Goal: Information Seeking & Learning: Learn about a topic

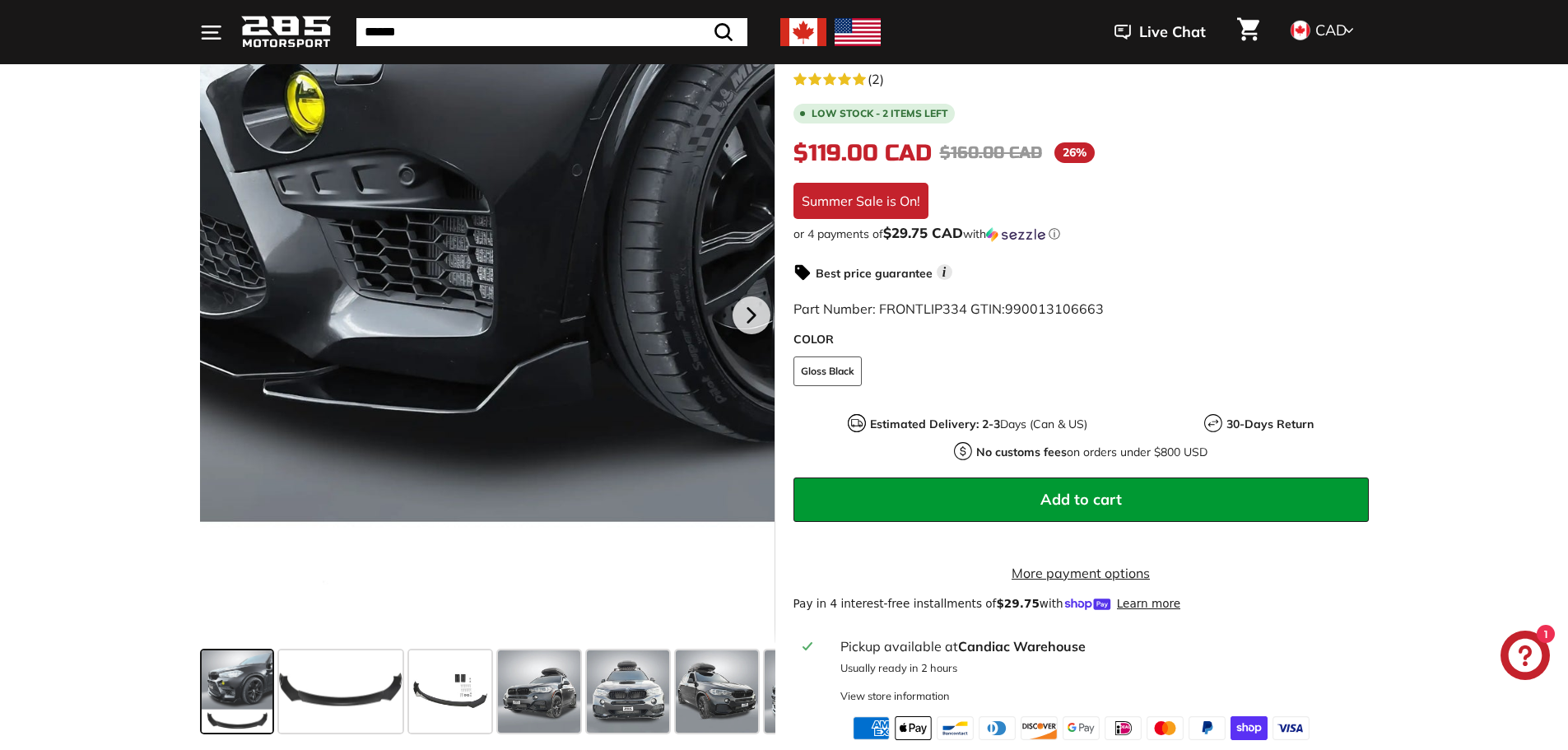
scroll to position [329, 0]
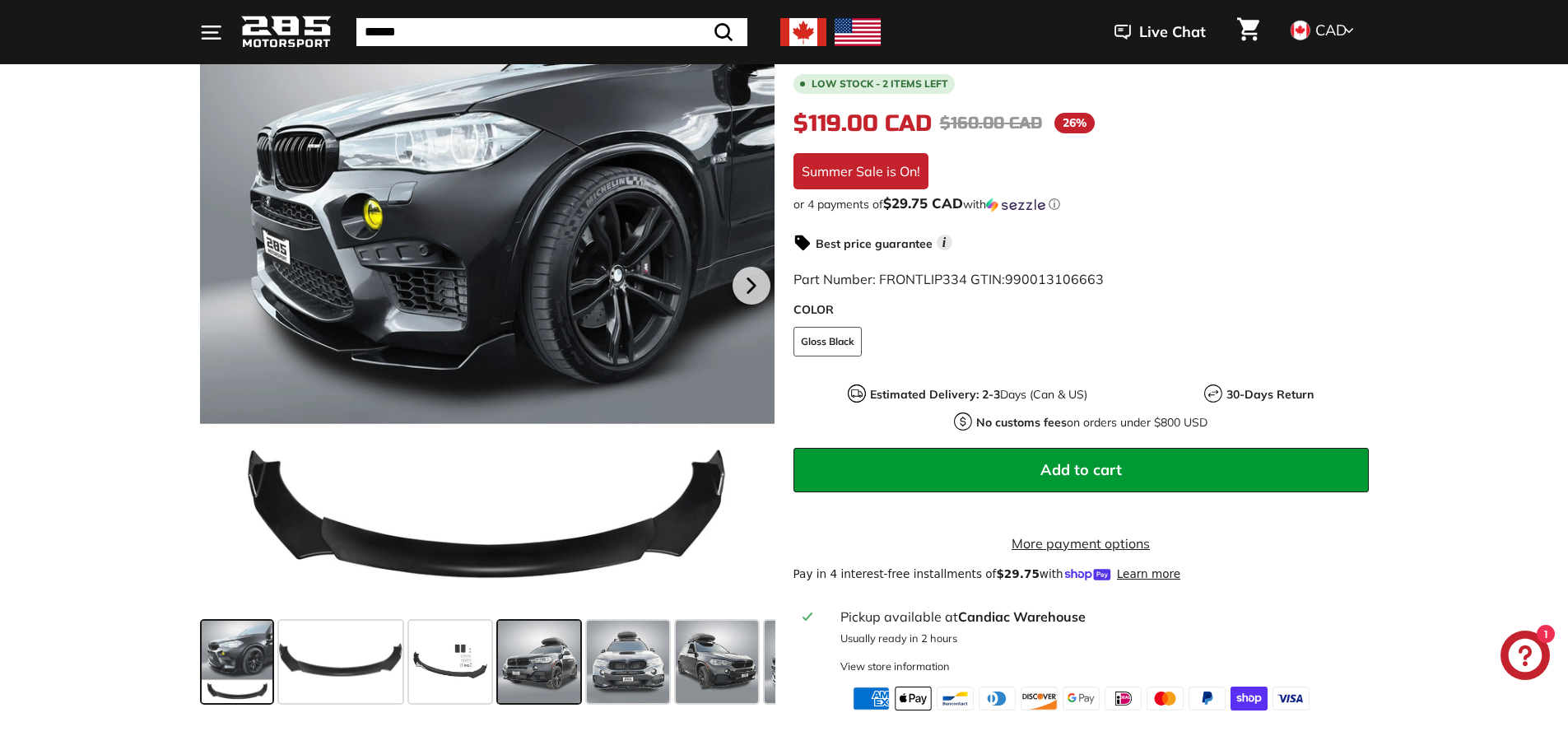
click at [554, 664] on span at bounding box center [539, 662] width 82 height 82
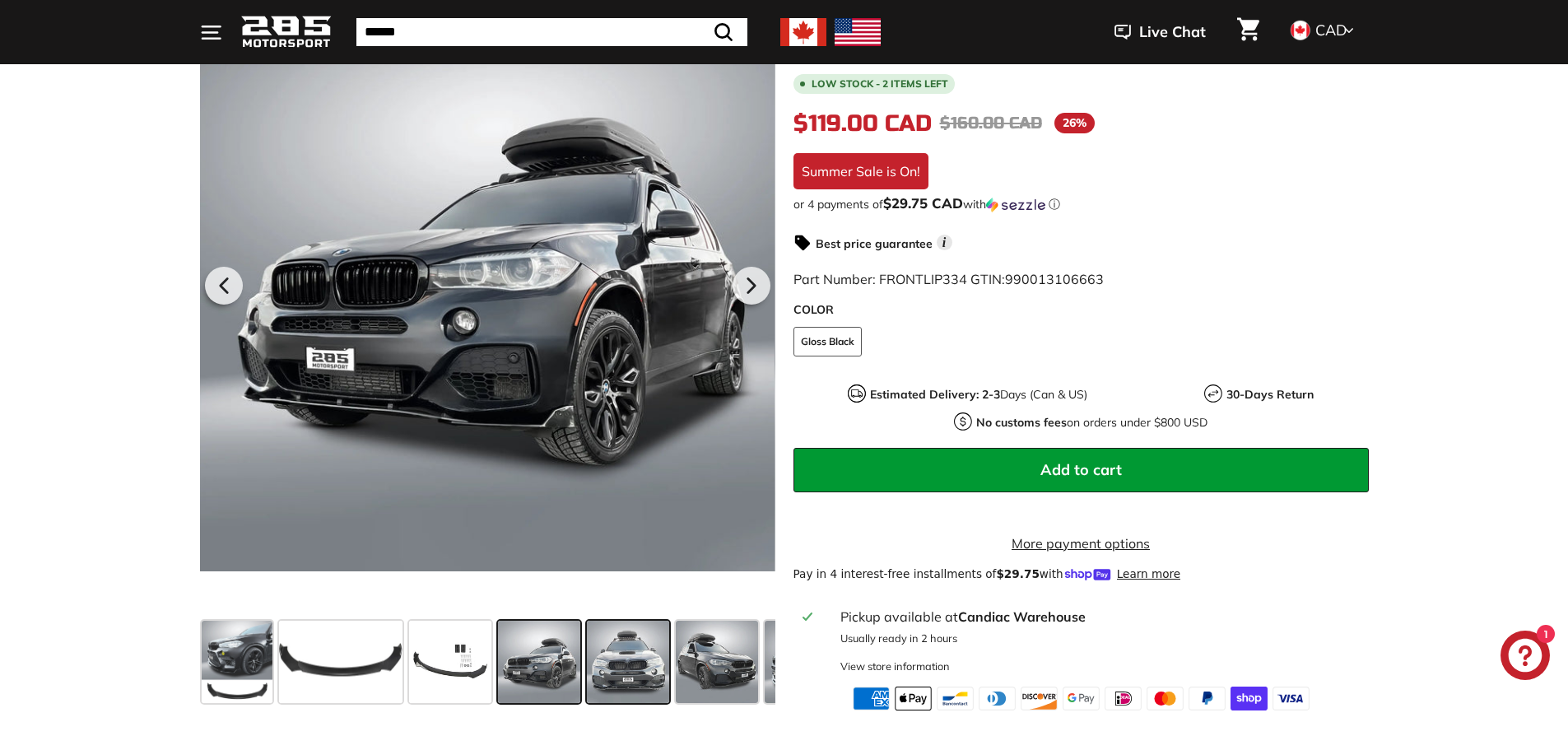
click at [623, 661] on span at bounding box center [628, 662] width 82 height 82
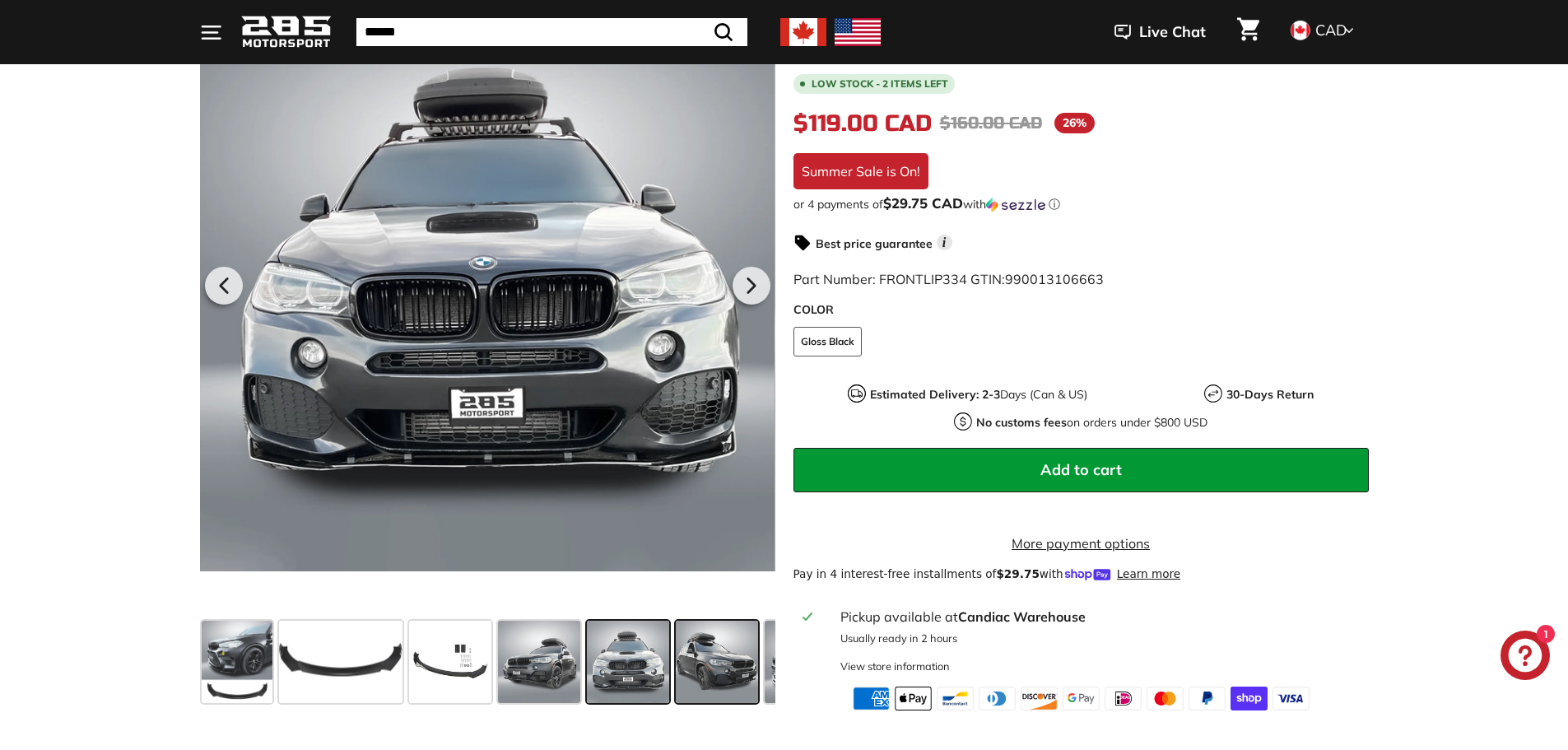
click at [722, 664] on span at bounding box center [717, 662] width 82 height 82
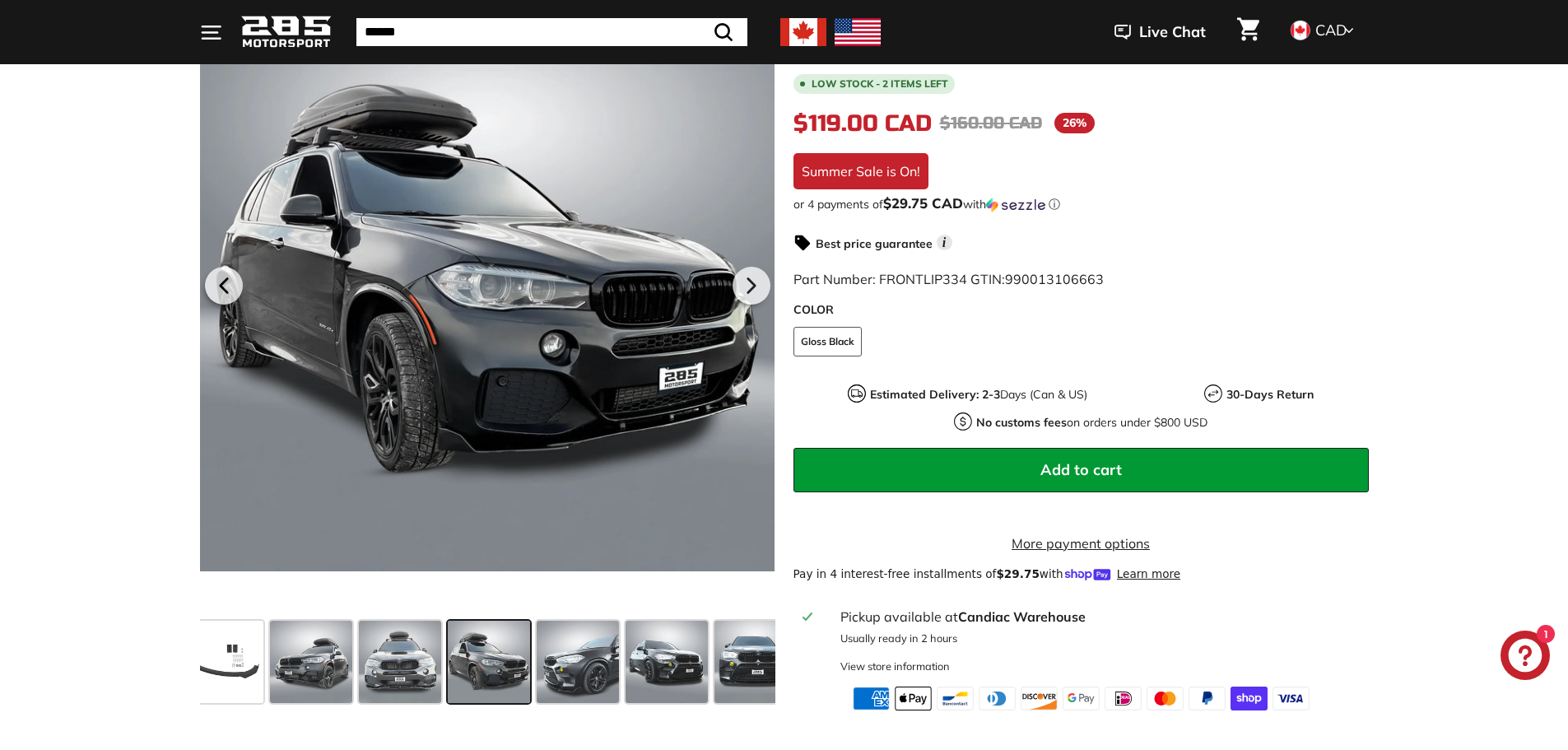
scroll to position [0, 230]
drag, startPoint x: 722, startPoint y: 664, endPoint x: 635, endPoint y: 669, distance: 87.1
click at [635, 669] on div at bounding box center [487, 662] width 575 height 96
click at [428, 661] on span at bounding box center [397, 662] width 82 height 82
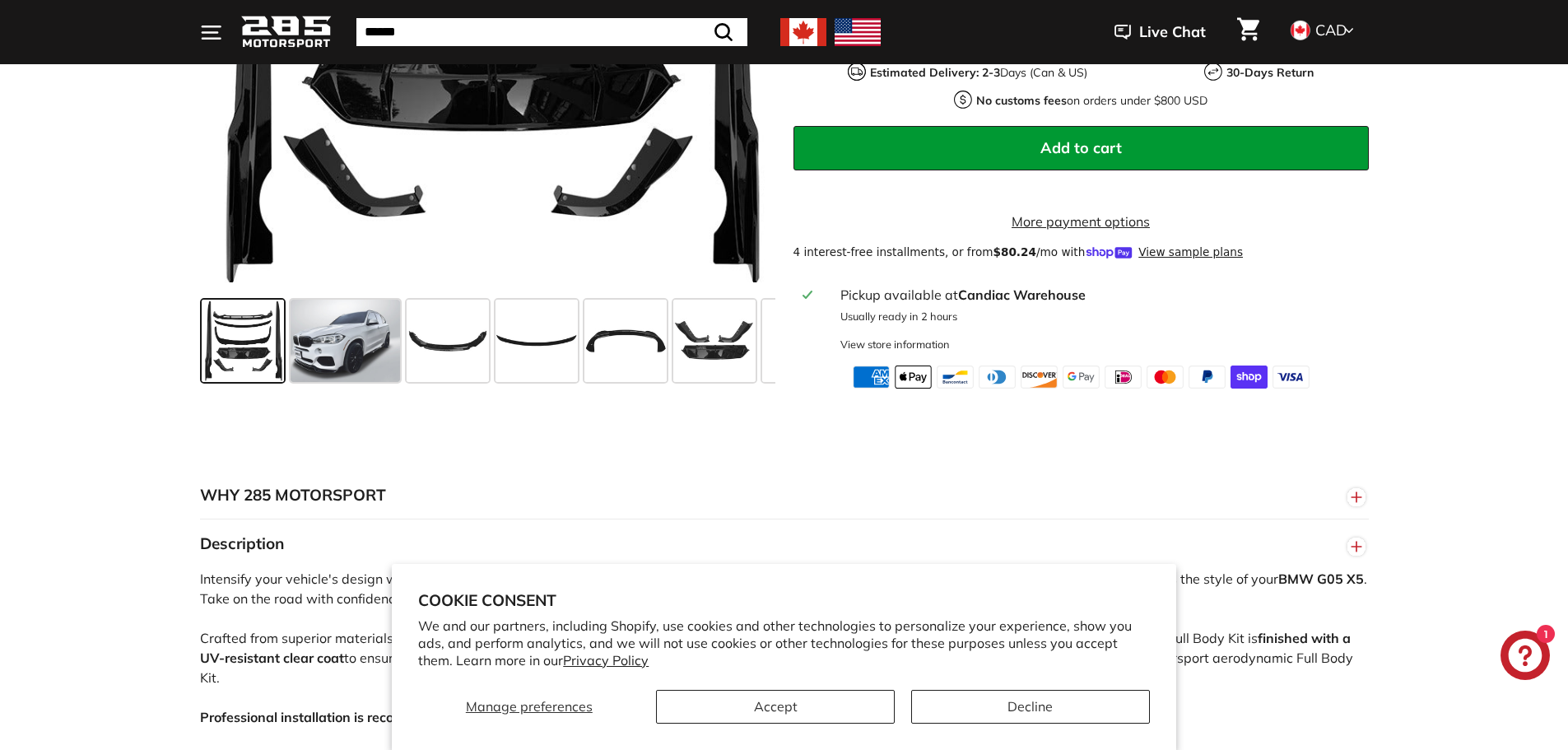
scroll to position [576, 0]
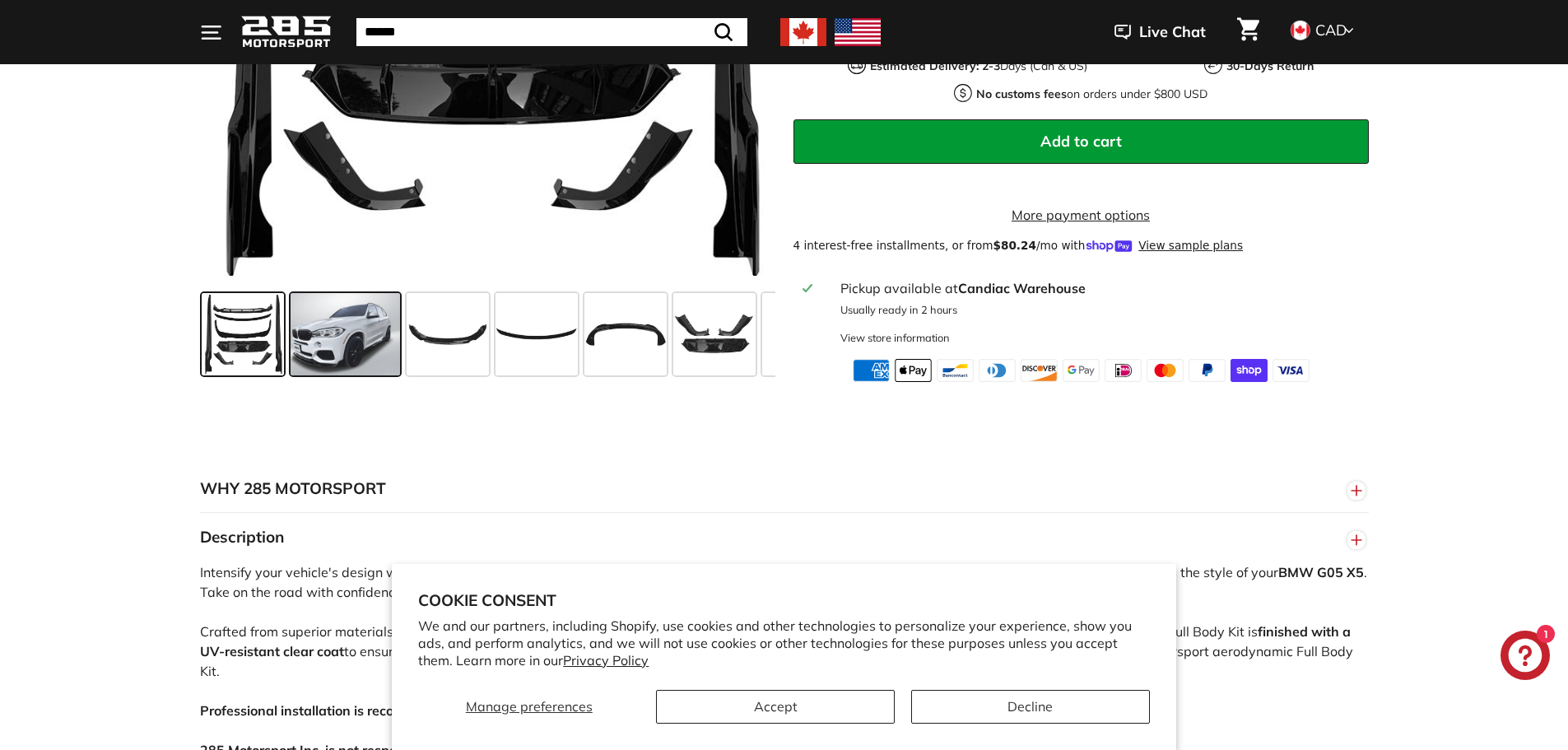
click at [320, 349] on span at bounding box center [346, 334] width 109 height 82
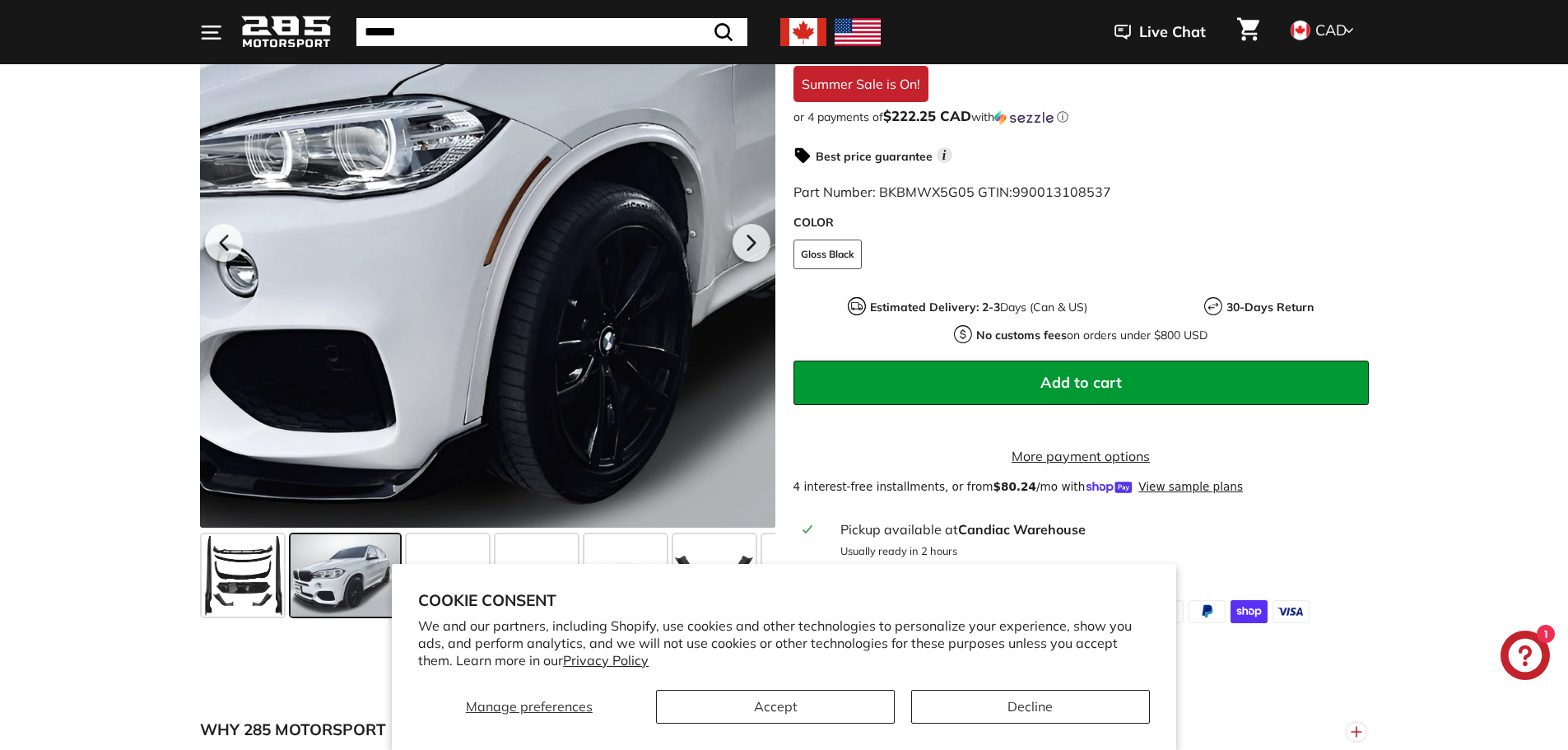
scroll to position [329, 0]
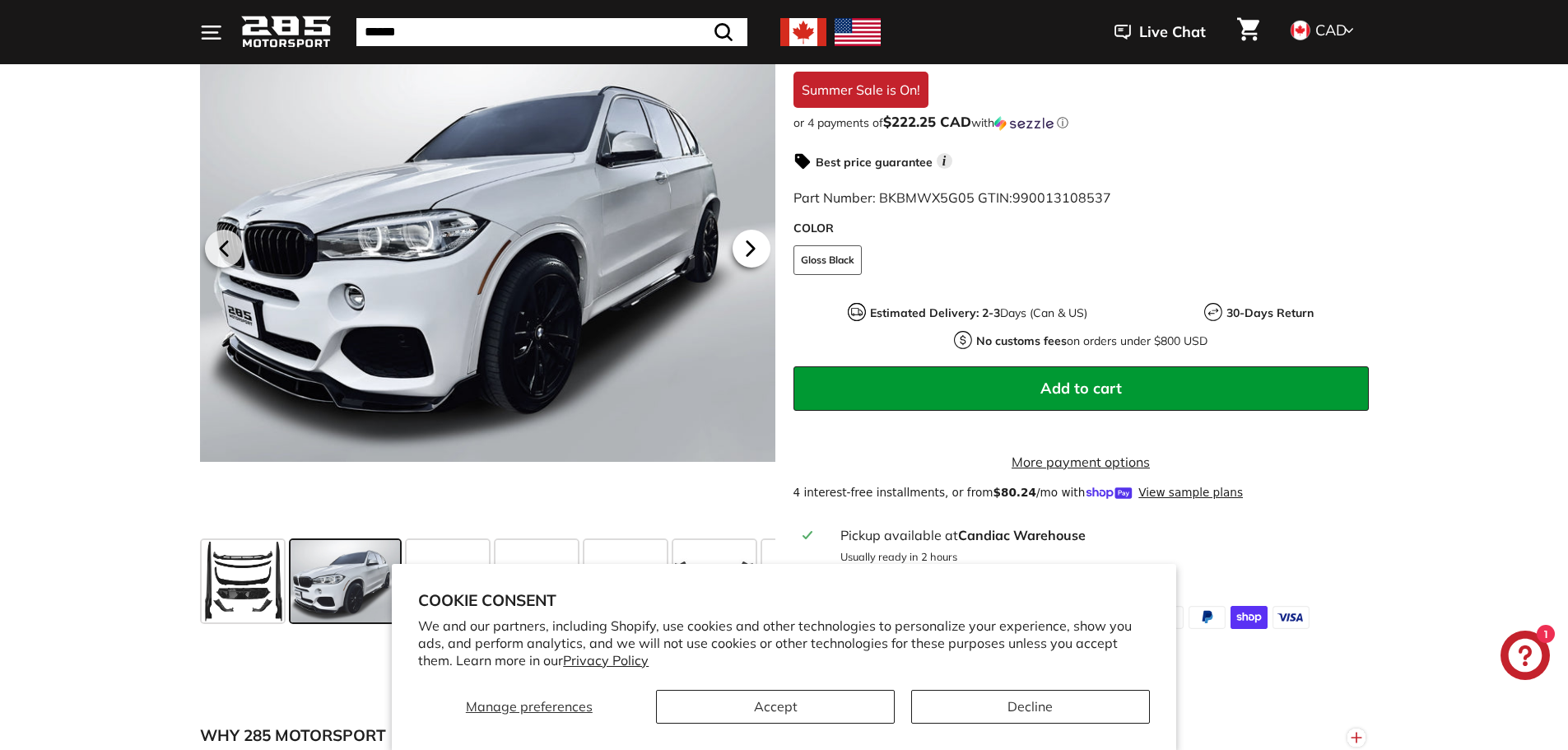
click at [738, 262] on icon at bounding box center [751, 247] width 38 height 38
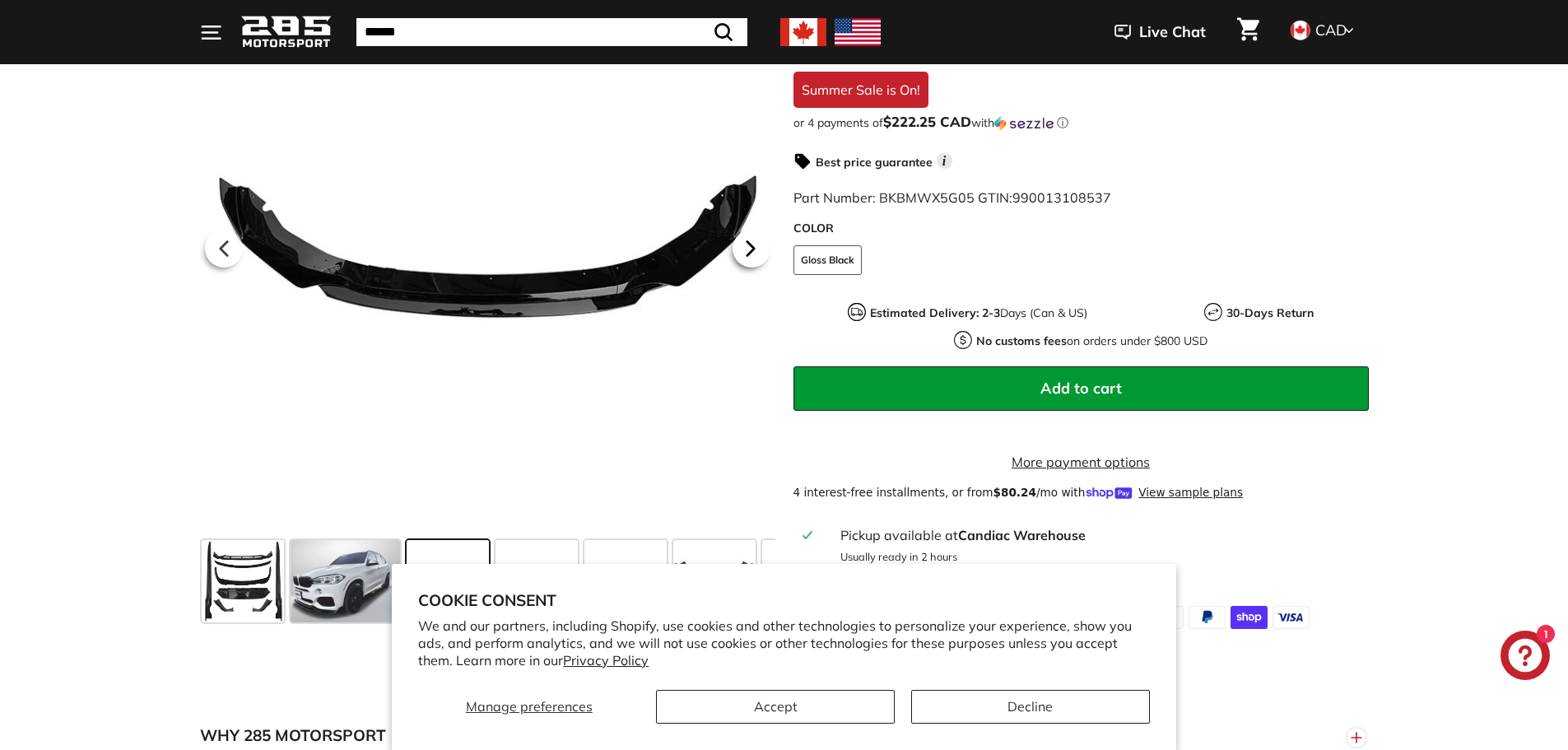
click at [738, 262] on icon at bounding box center [751, 247] width 38 height 38
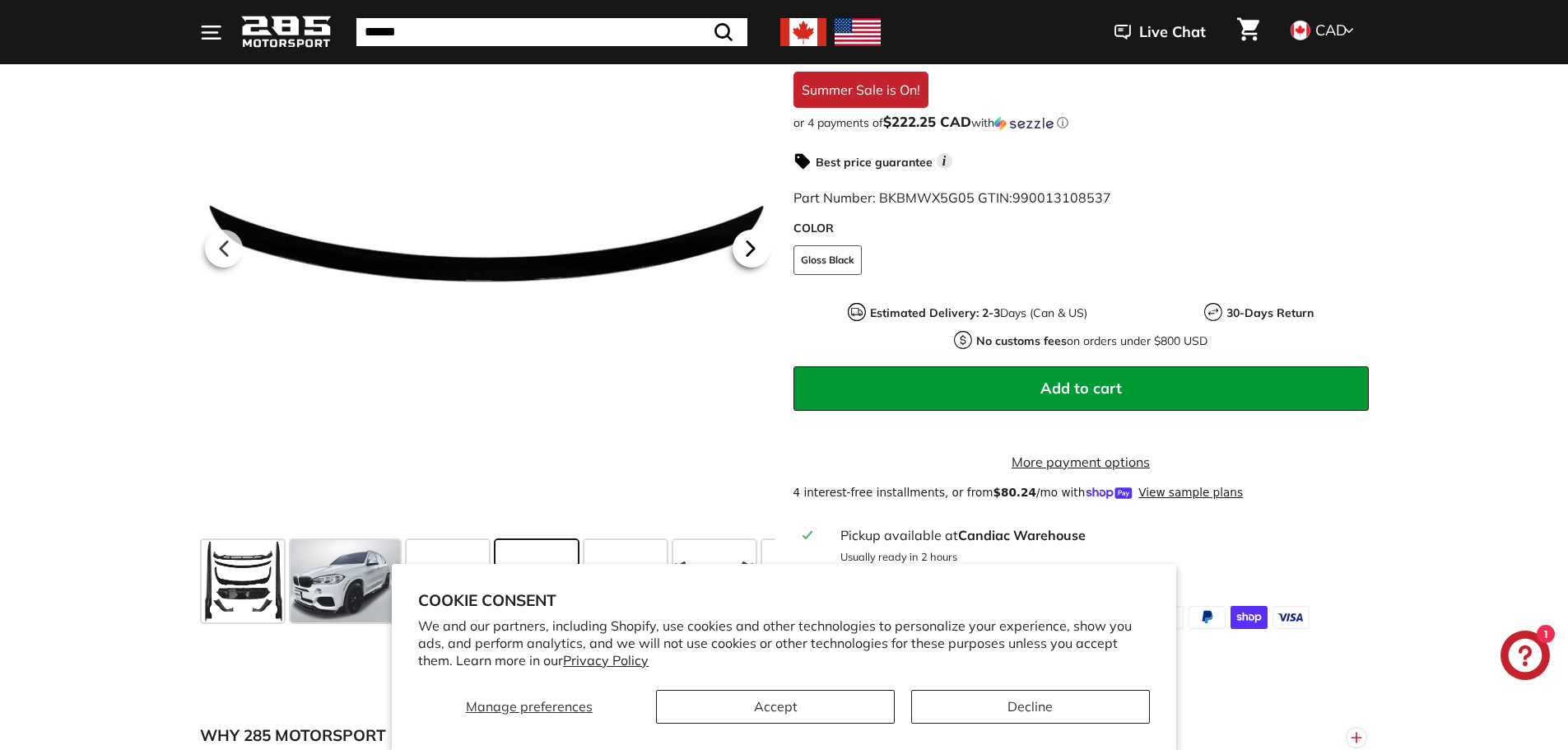
click at [738, 262] on icon at bounding box center [751, 247] width 38 height 38
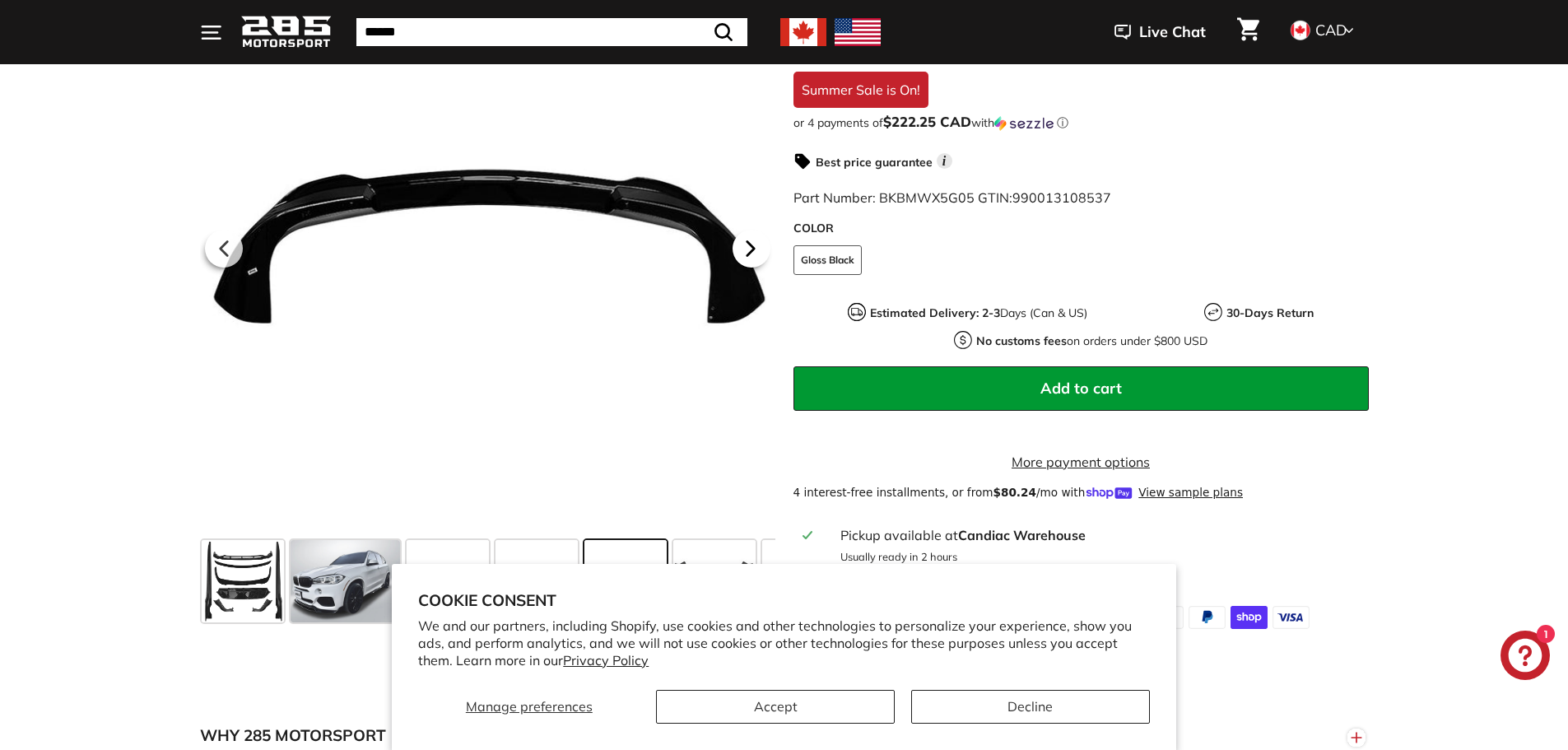
click at [738, 262] on icon at bounding box center [751, 247] width 38 height 38
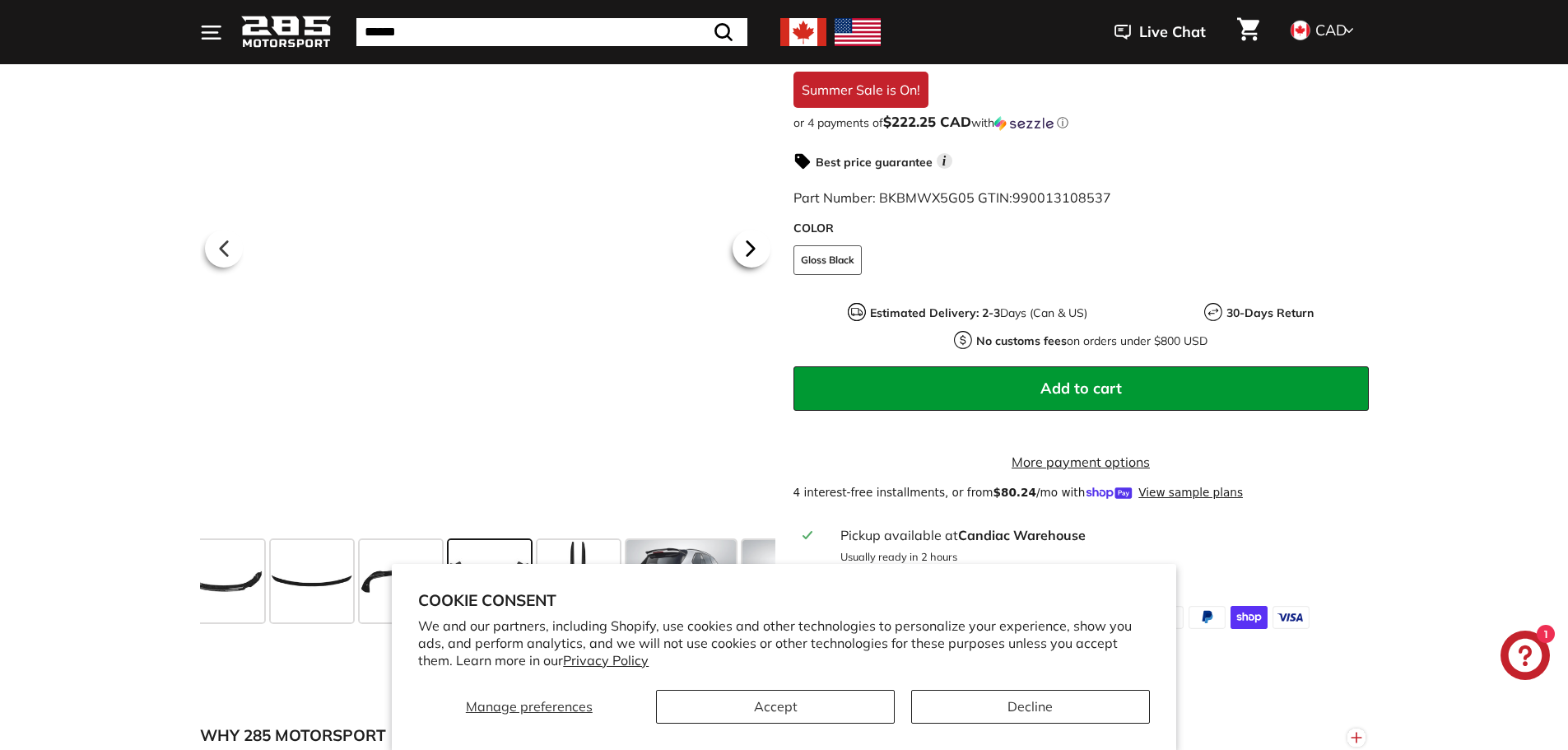
scroll to position [0, 227]
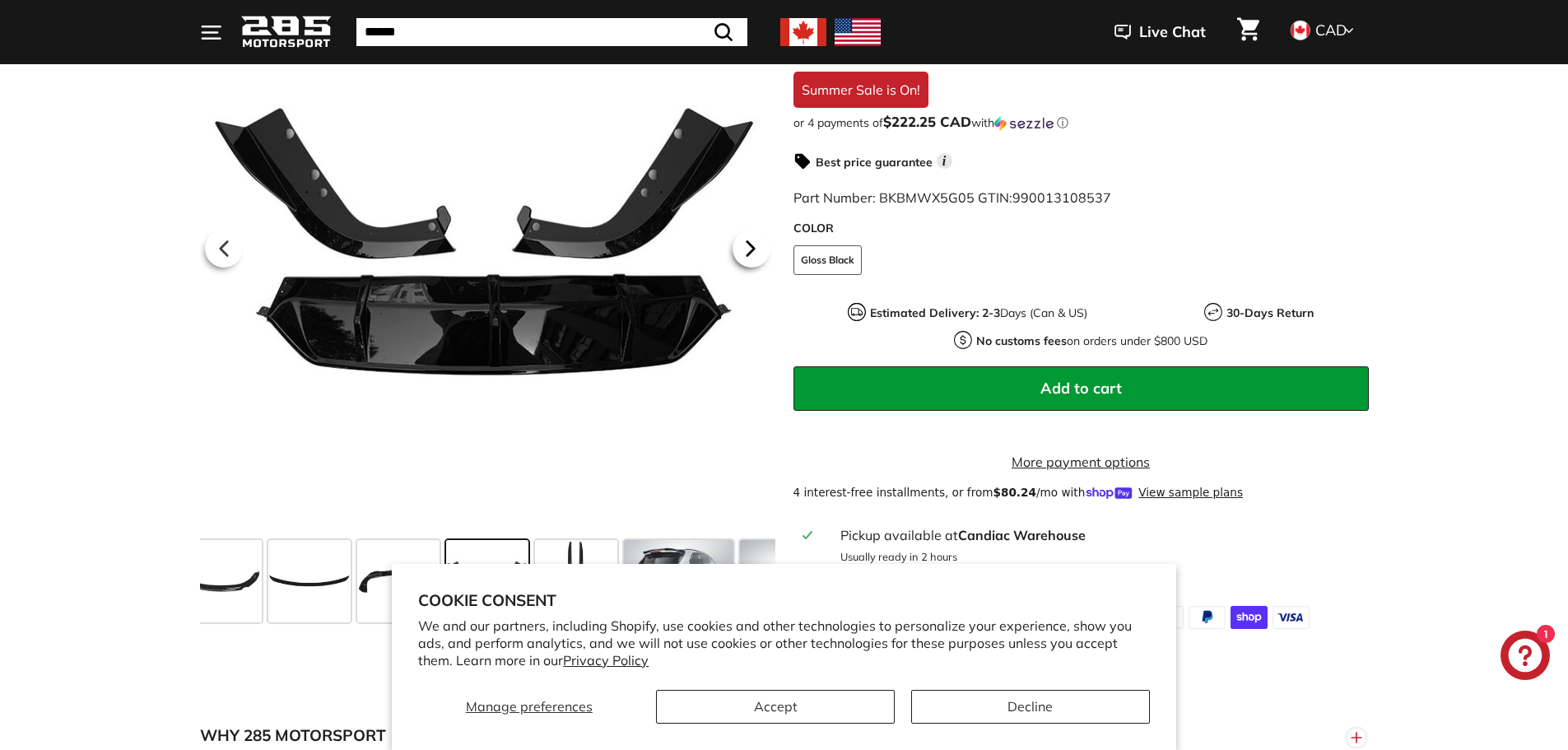
click at [738, 262] on icon at bounding box center [751, 247] width 38 height 38
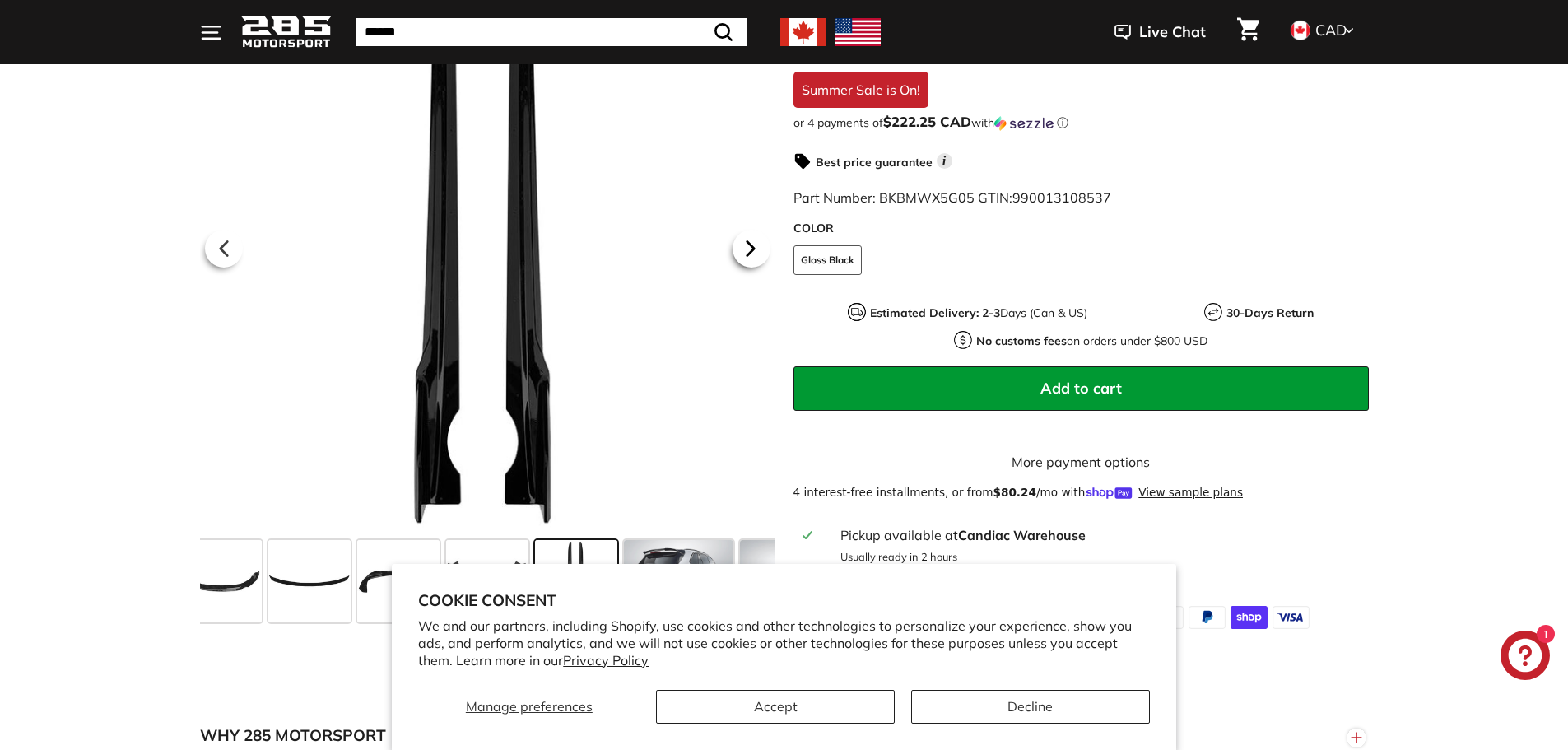
click at [738, 262] on icon at bounding box center [751, 247] width 38 height 38
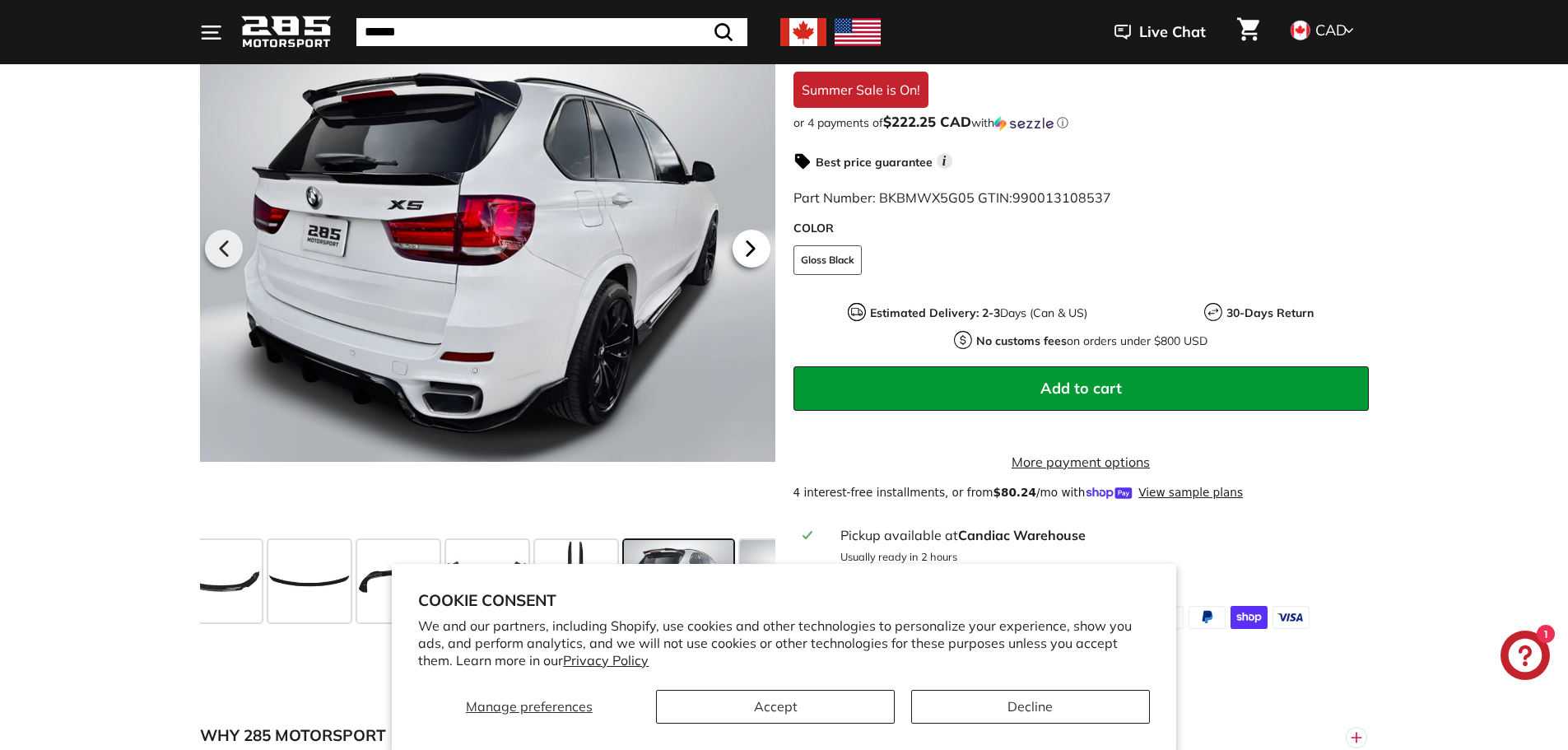
click at [758, 264] on icon at bounding box center [751, 247] width 38 height 38
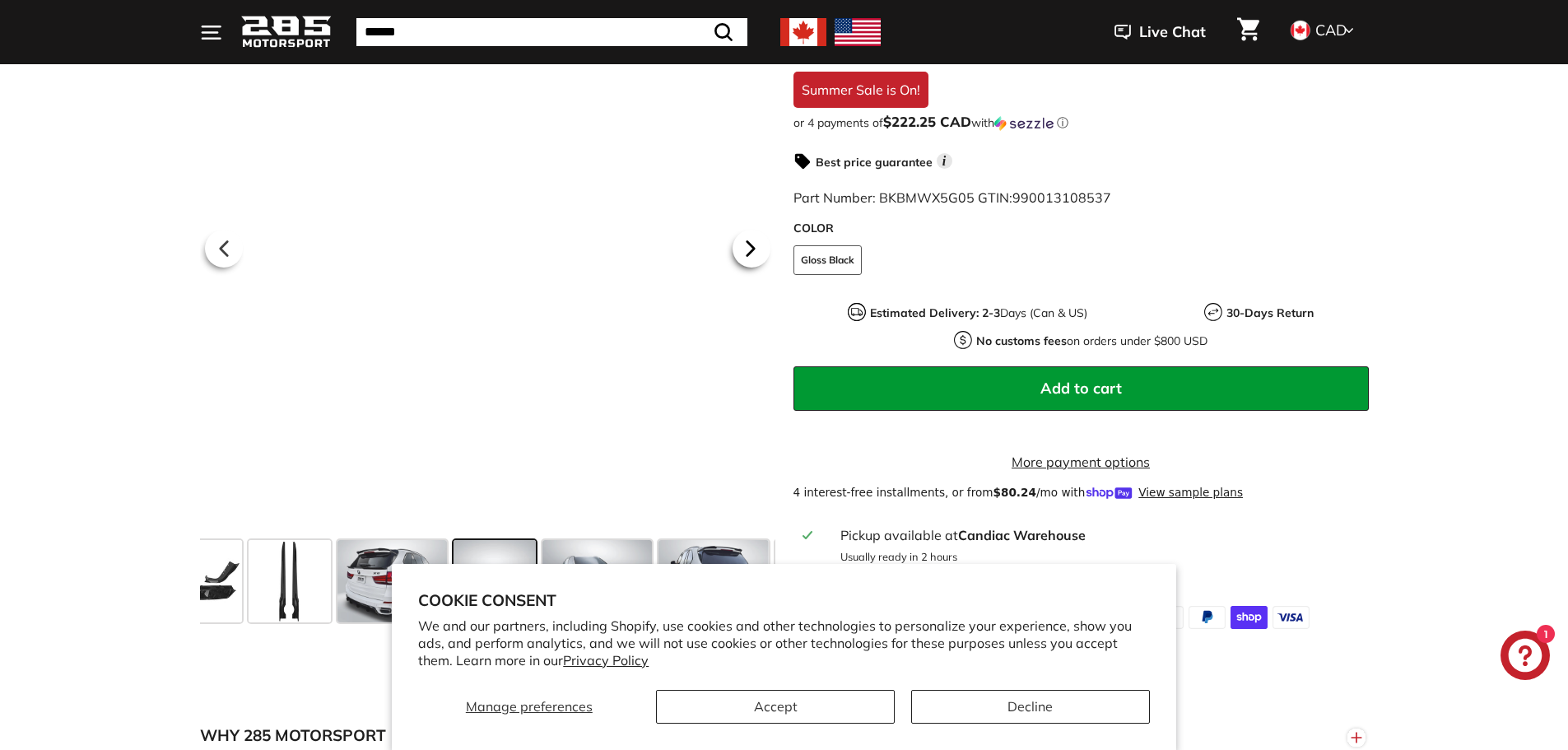
scroll to position [0, 522]
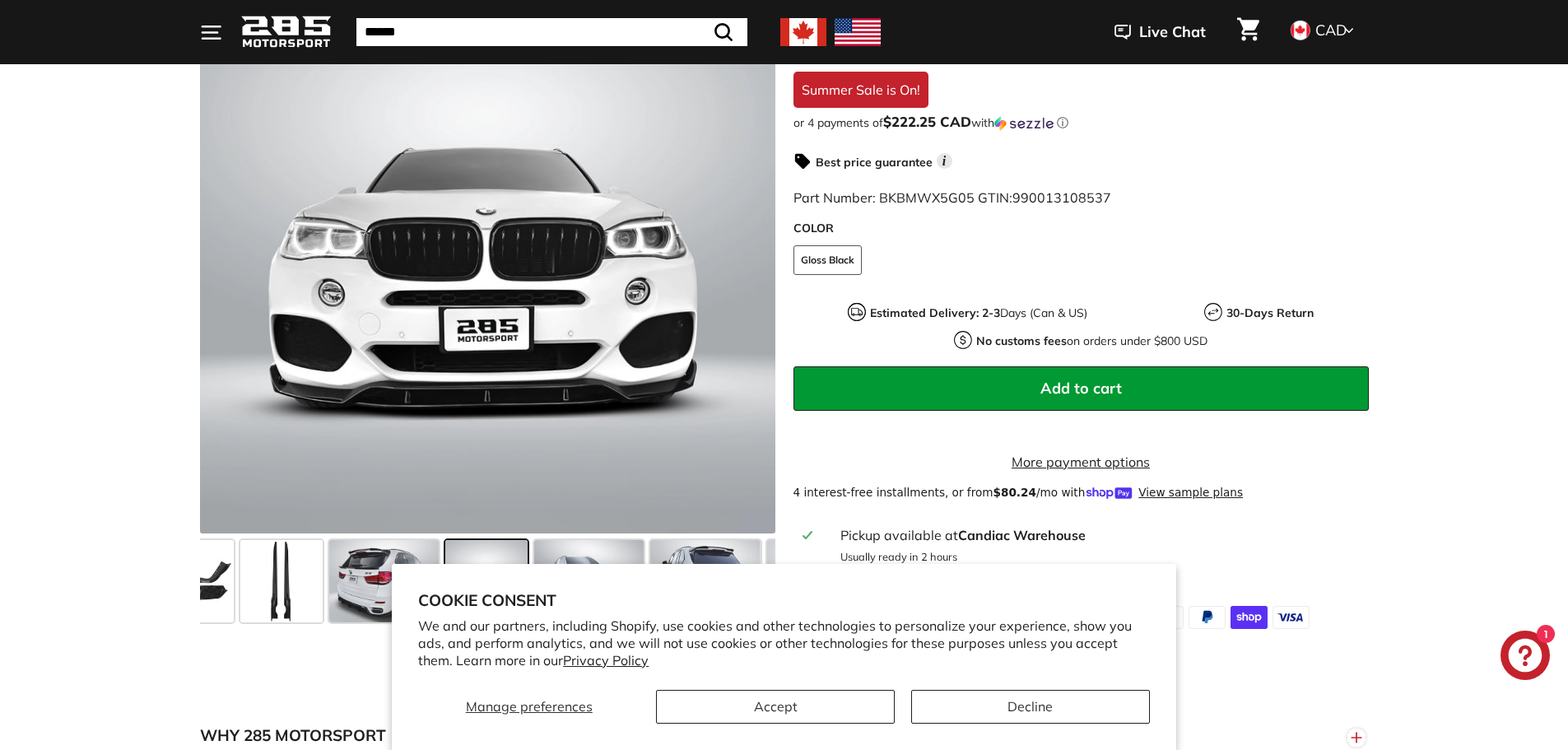
click at [1165, 157] on div "Best price guarantee i" at bounding box center [1081, 161] width 575 height 20
